Goal: Task Accomplishment & Management: Complete application form

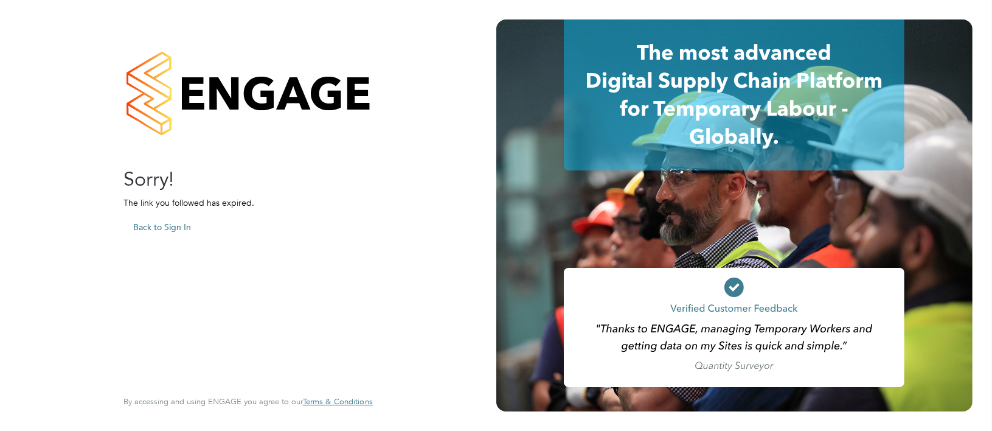
click at [165, 227] on button "Back to Sign In" at bounding box center [161, 226] width 77 height 19
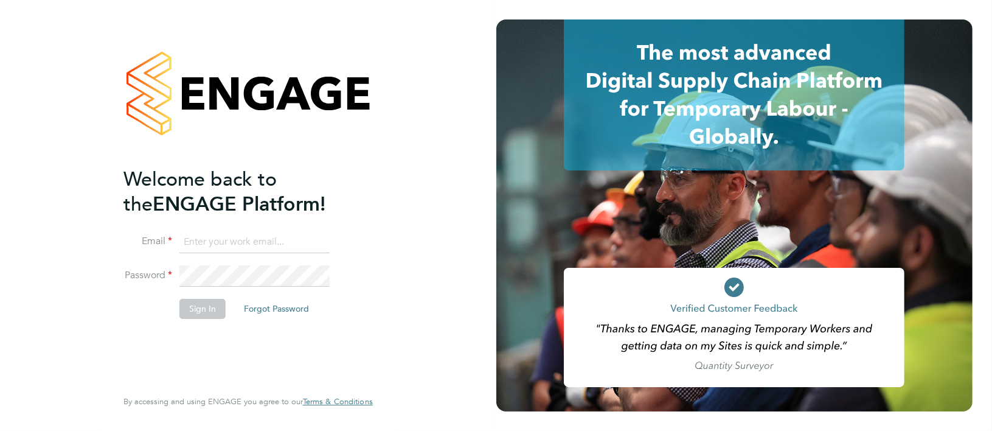
click at [200, 237] on input at bounding box center [254, 242] width 150 height 22
type input "[EMAIL_ADDRESS][DOMAIN_NAME]"
click at [195, 307] on button "Sign In" at bounding box center [202, 308] width 46 height 19
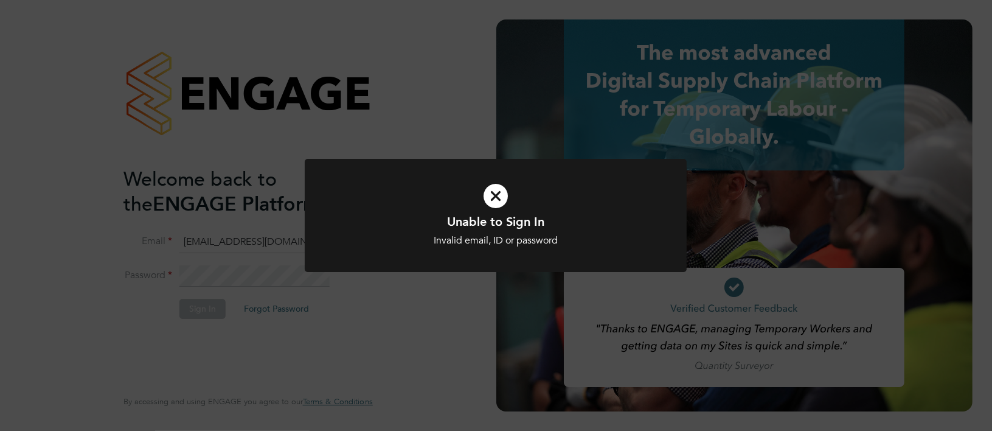
drag, startPoint x: 438, startPoint y: 344, endPoint x: 444, endPoint y: 340, distance: 7.4
click at [438, 344] on div "Unable to Sign In Invalid email, ID or password Cancel Okay" at bounding box center [496, 215] width 992 height 431
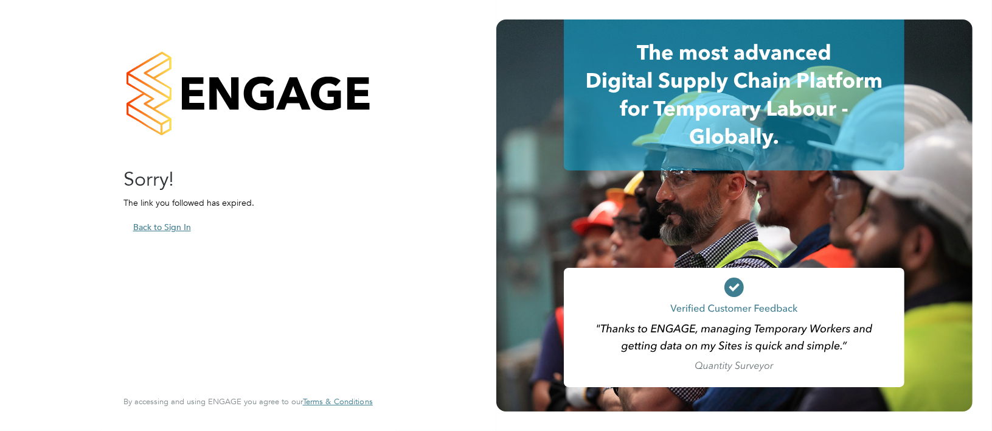
click at [156, 227] on button "Back to Sign In" at bounding box center [161, 226] width 77 height 19
